Goal: Information Seeking & Learning: Learn about a topic

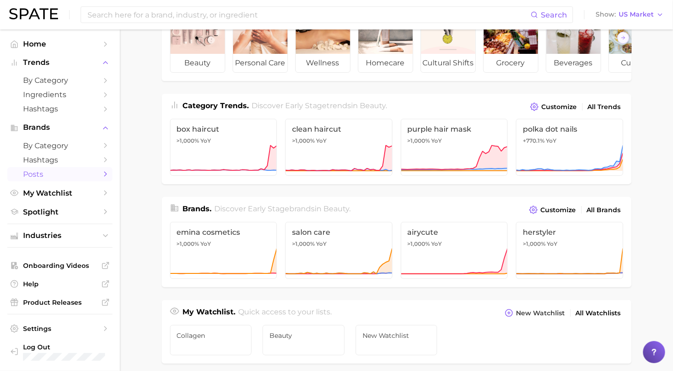
scroll to position [119, 0]
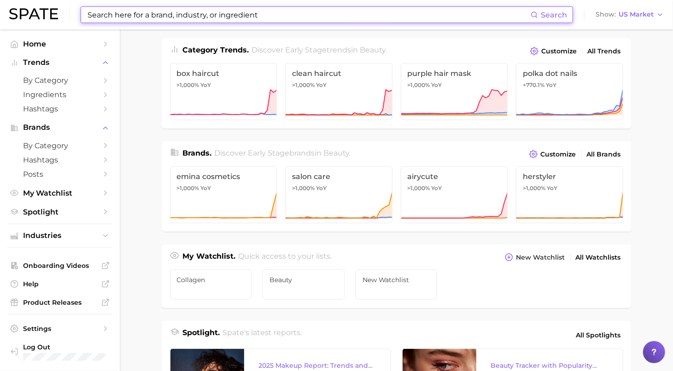
click at [123, 17] on input at bounding box center [309, 15] width 444 height 16
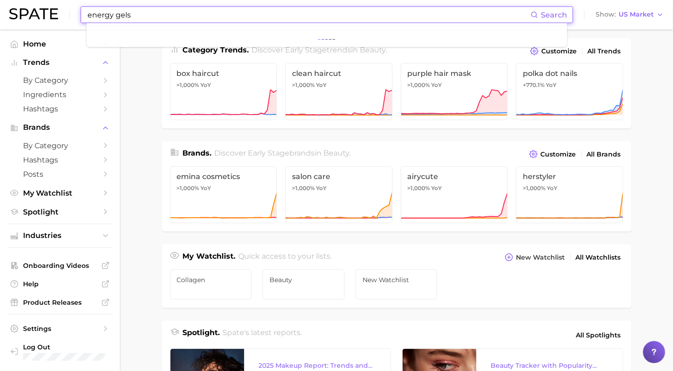
type input "energy gels"
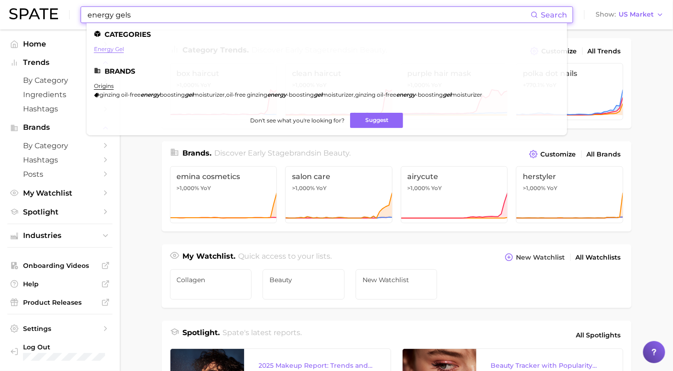
click at [115, 50] on link "energy gel" at bounding box center [109, 49] width 30 height 7
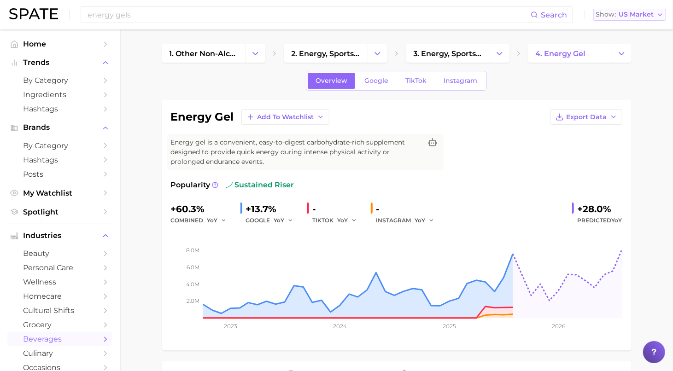
click at [644, 12] on span "US Market" at bounding box center [635, 14] width 35 height 5
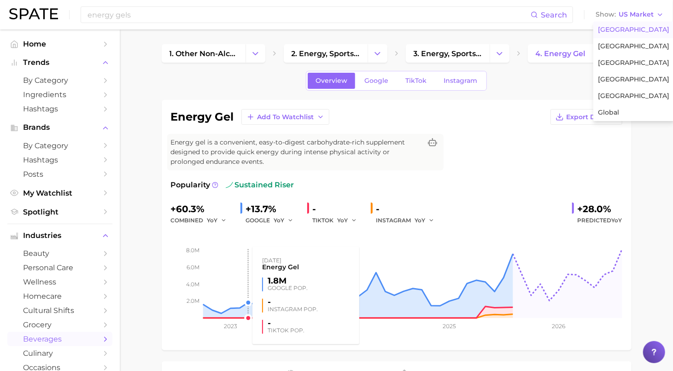
click at [245, 234] on rect at bounding box center [396, 272] width 451 height 92
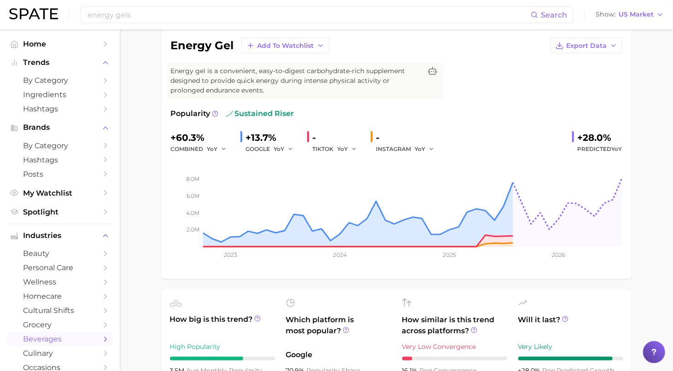
scroll to position [70, 0]
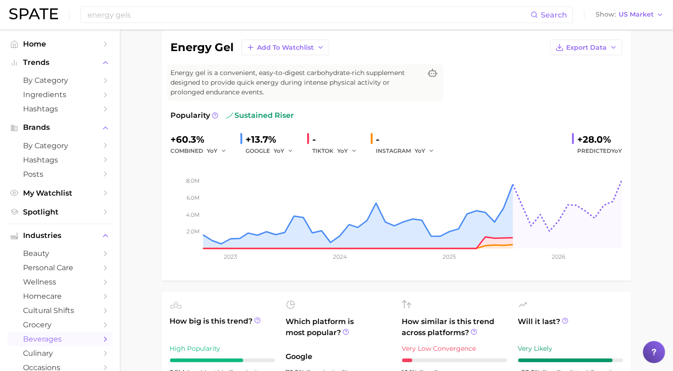
click at [335, 149] on div "TIKTOK YoY" at bounding box center [338, 150] width 51 height 11
click at [315, 144] on div "-" at bounding box center [338, 139] width 51 height 15
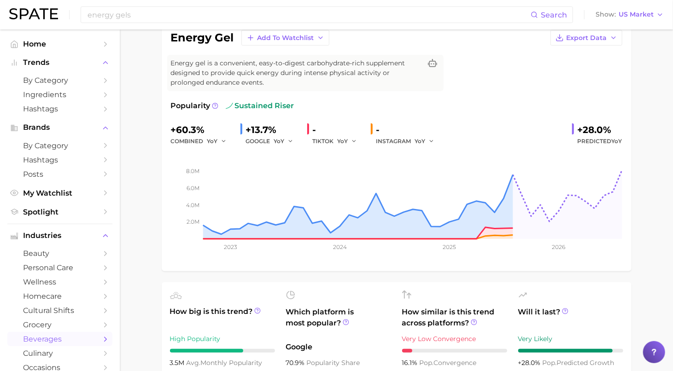
scroll to position [0, 0]
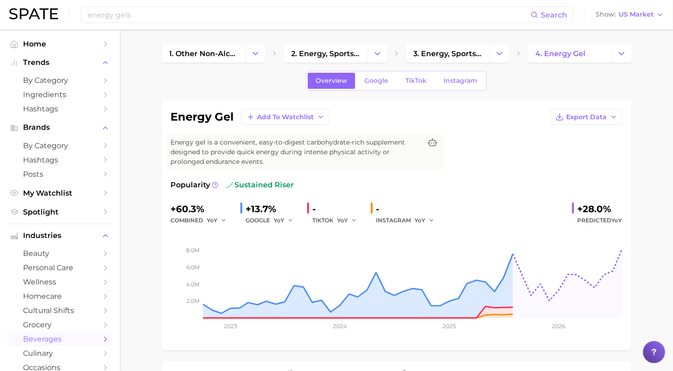
click at [416, 80] on span "TikTok" at bounding box center [415, 81] width 21 height 8
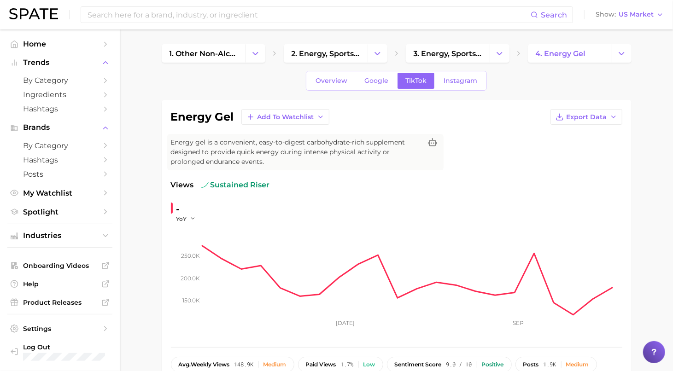
type input "energy gels"
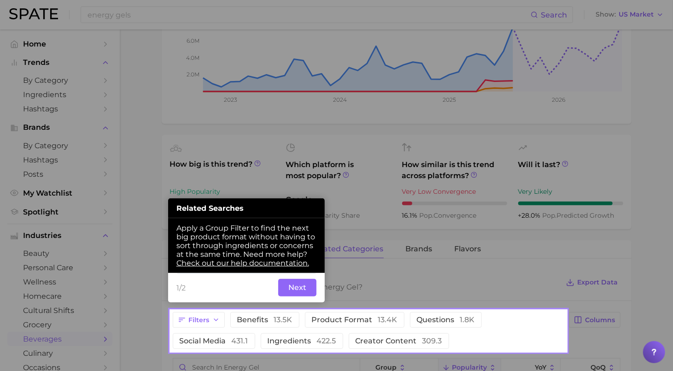
scroll to position [228, 0]
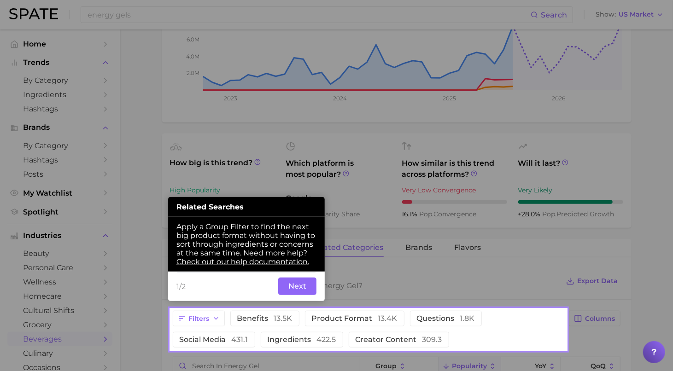
click at [307, 287] on button "Next" at bounding box center [297, 286] width 38 height 17
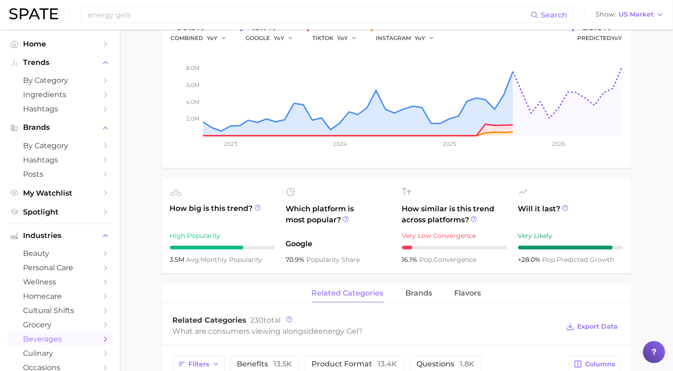
scroll to position [136, 0]
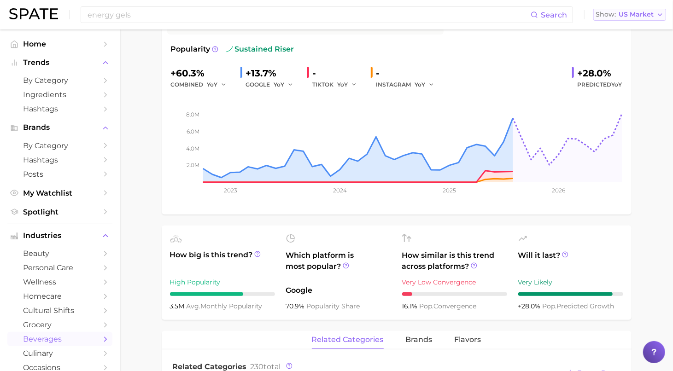
click at [633, 13] on span "US Market" at bounding box center [635, 14] width 35 height 5
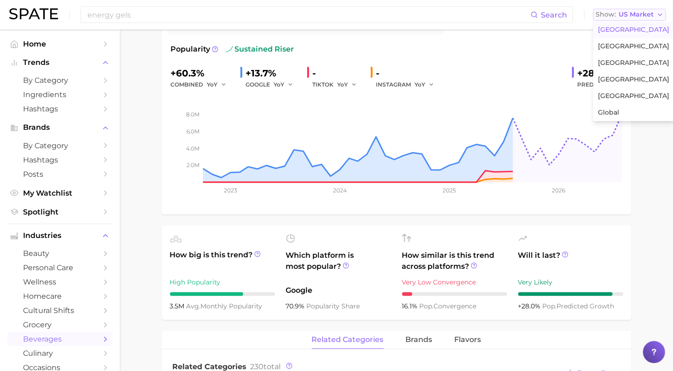
click at [633, 13] on span "US Market" at bounding box center [635, 14] width 35 height 5
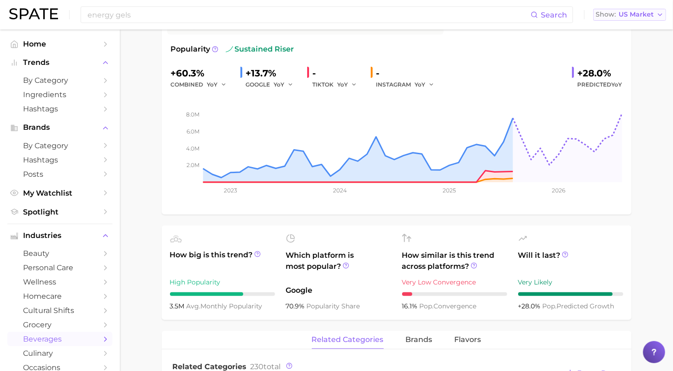
click at [633, 13] on span "US Market" at bounding box center [635, 14] width 35 height 5
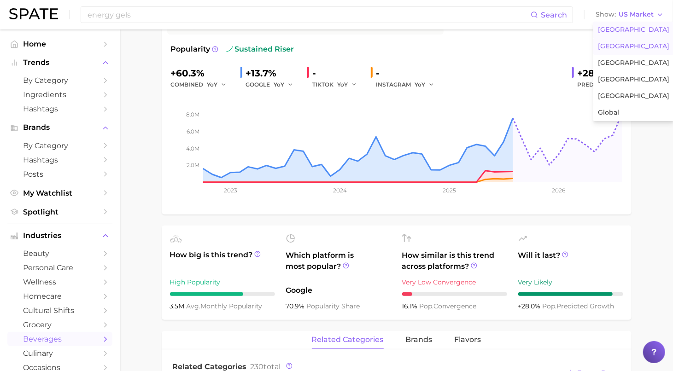
click at [618, 47] on span "United Kingdom" at bounding box center [633, 46] width 71 height 8
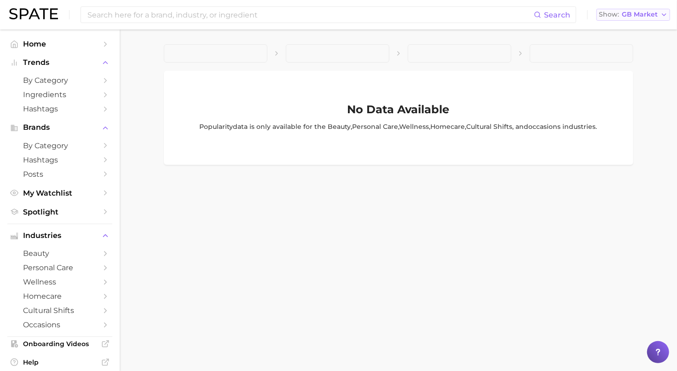
click at [631, 15] on span "GB Market" at bounding box center [640, 14] width 36 height 5
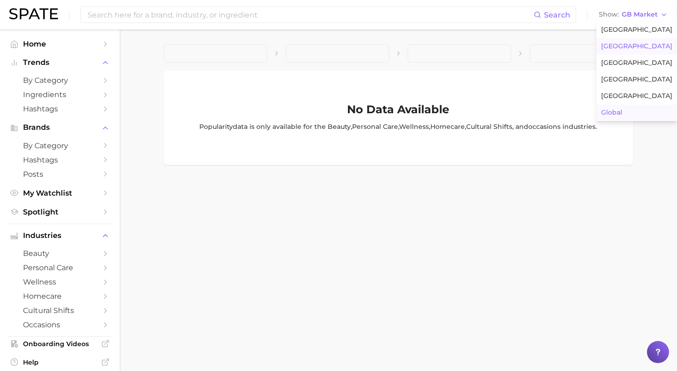
click at [618, 112] on span "Global" at bounding box center [611, 113] width 21 height 8
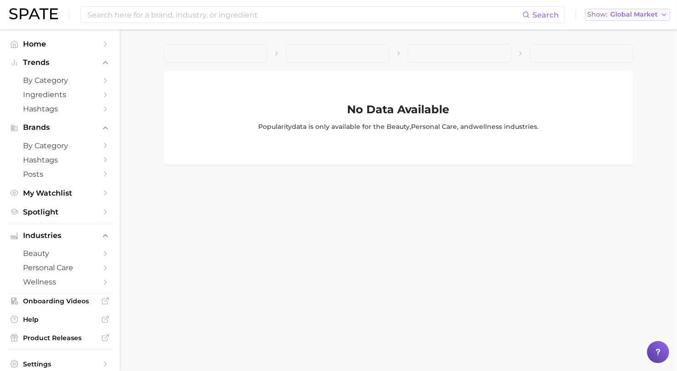
click at [630, 12] on span "Global Market" at bounding box center [633, 14] width 47 height 5
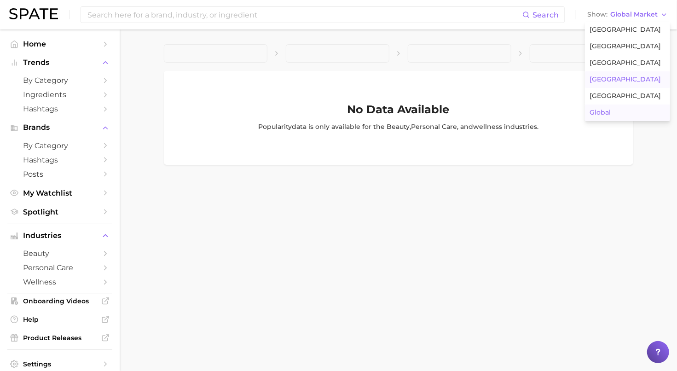
click at [614, 78] on span "South Korea" at bounding box center [625, 79] width 71 height 8
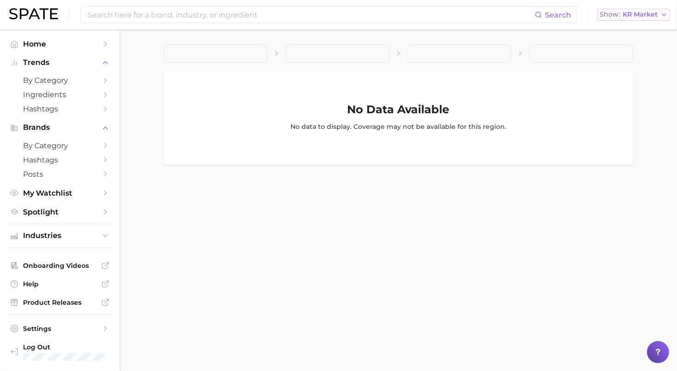
click at [651, 15] on span "KR Market" at bounding box center [640, 14] width 35 height 5
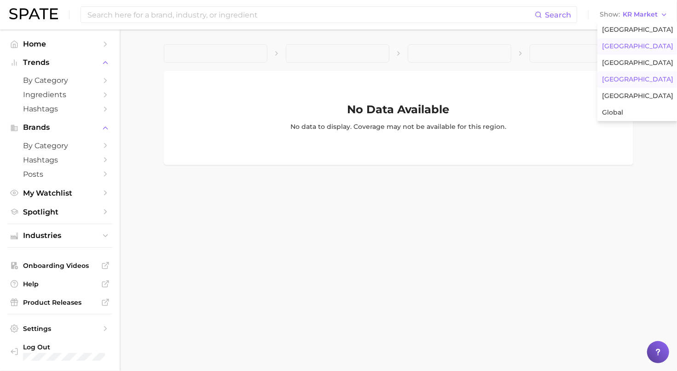
click at [635, 42] on button "United Kingdom" at bounding box center [638, 46] width 81 height 17
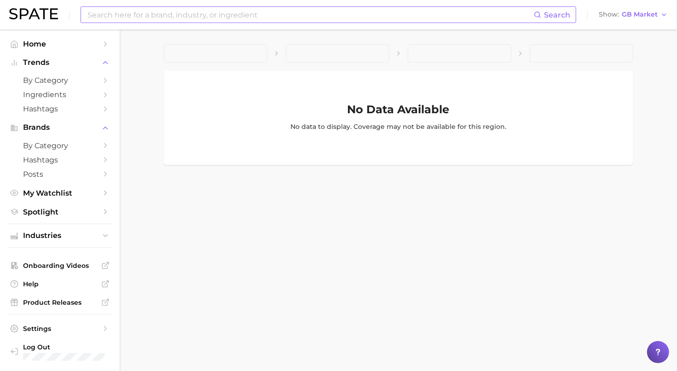
click at [267, 19] on input at bounding box center [310, 15] width 447 height 16
type input "energy gel"
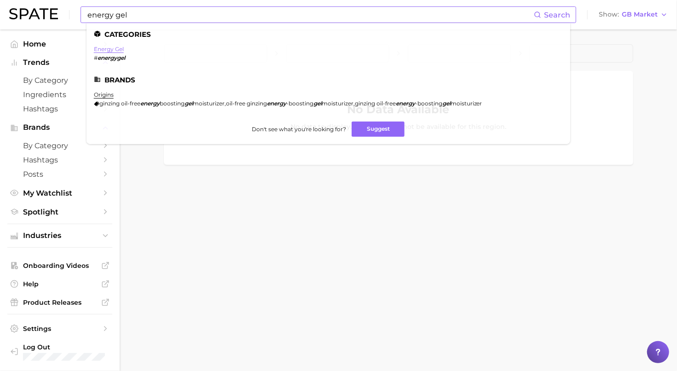
click at [114, 50] on link "energy gel" at bounding box center [109, 49] width 30 height 7
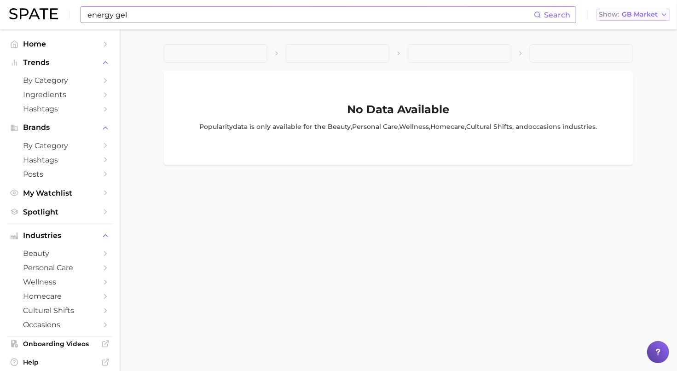
click at [650, 15] on span "GB Market" at bounding box center [640, 14] width 36 height 5
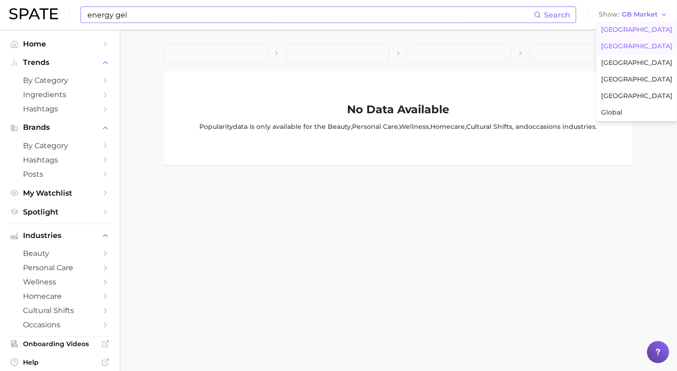
click at [630, 34] on button "United States" at bounding box center [637, 30] width 81 height 17
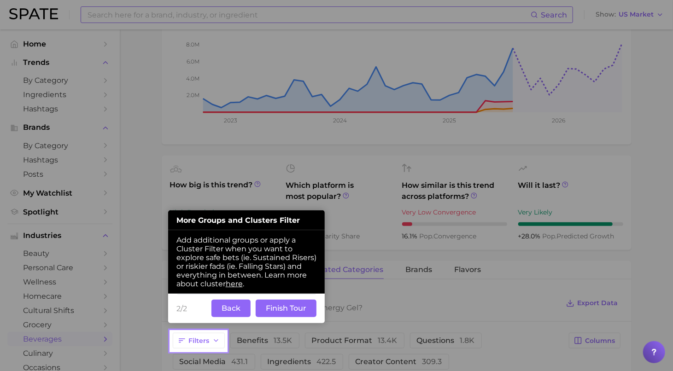
scroll to position [207, 0]
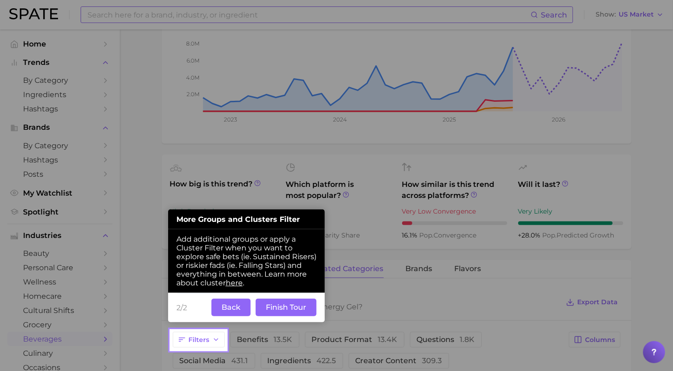
click at [238, 311] on button "Back" at bounding box center [230, 307] width 39 height 17
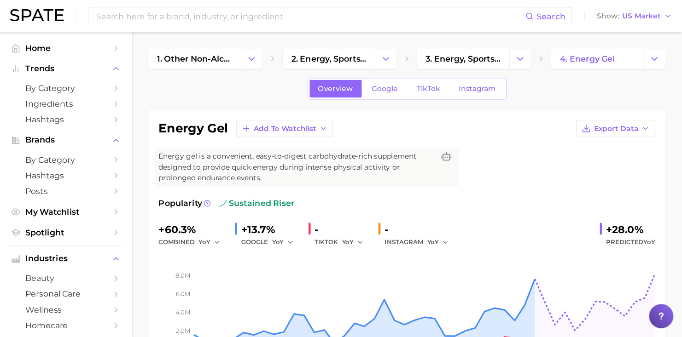
scroll to position [207, 0]
